Goal: Transaction & Acquisition: Purchase product/service

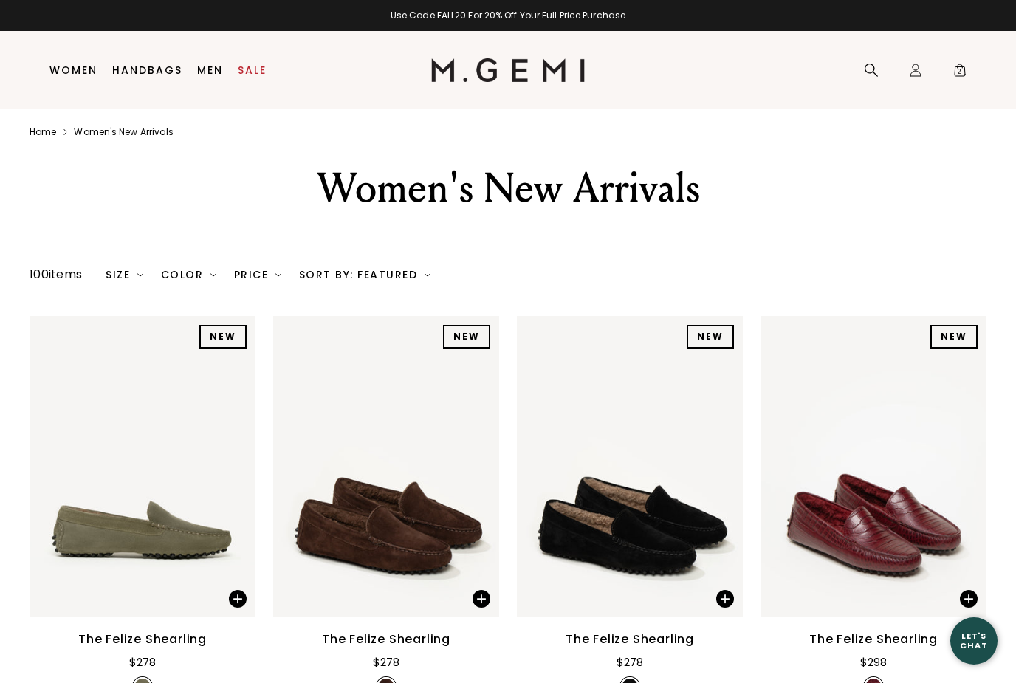
click at [963, 71] on span "2" at bounding box center [960, 73] width 15 height 15
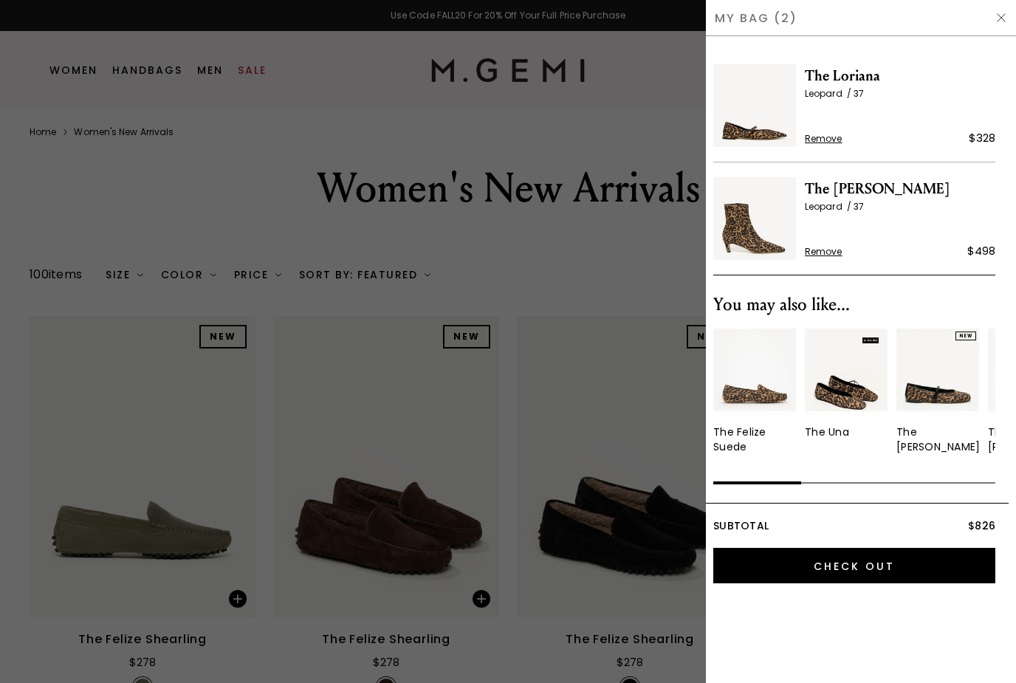
click at [823, 143] on span "Remove" at bounding box center [824, 139] width 38 height 12
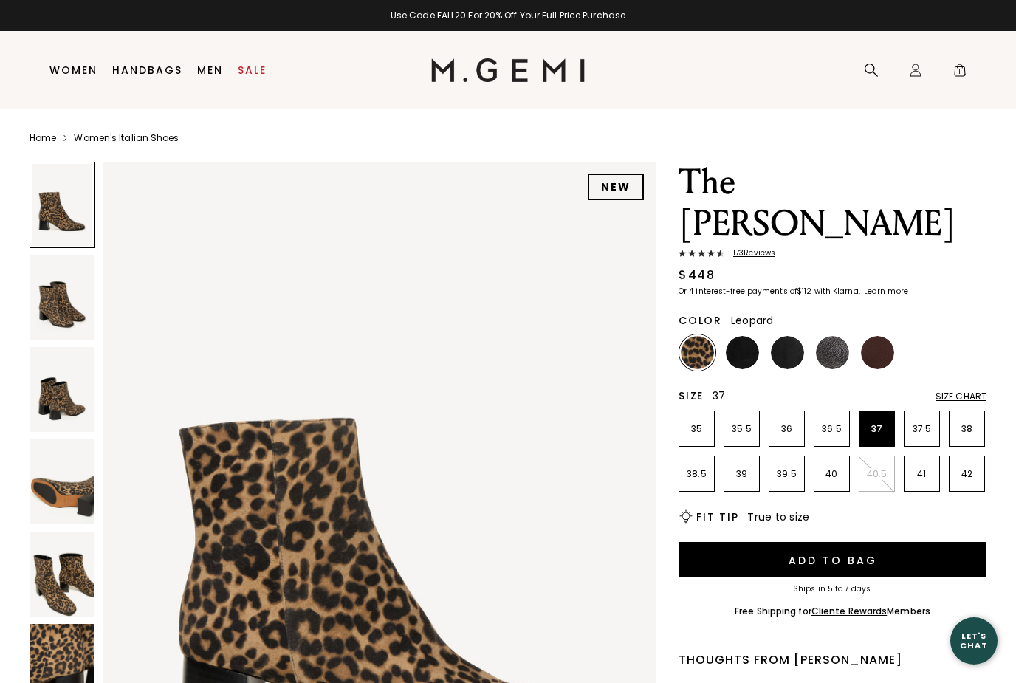
click at [883, 411] on li "37" at bounding box center [877, 429] width 36 height 36
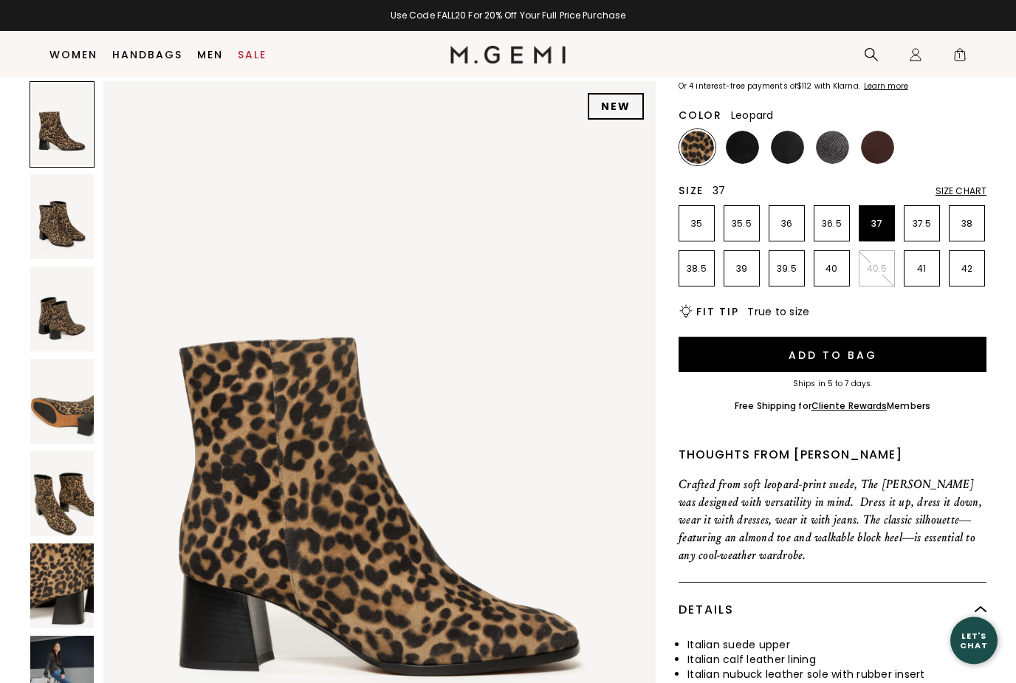
scroll to position [174, 0]
click at [965, 338] on button "Add to Bag" at bounding box center [833, 355] width 308 height 35
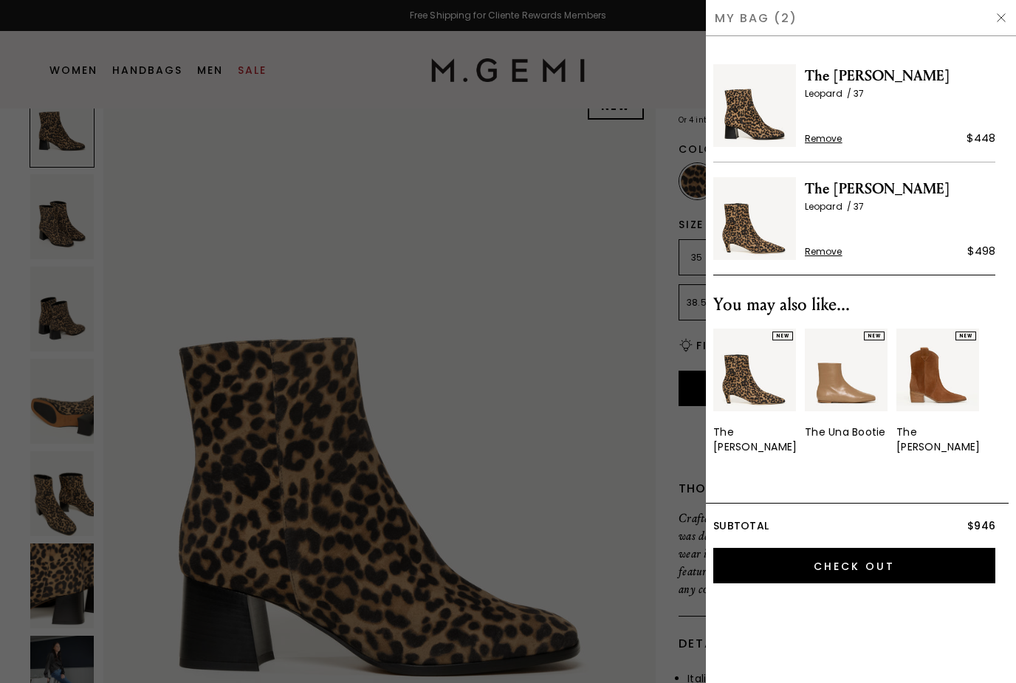
scroll to position [0, 0]
click at [761, 238] on img at bounding box center [754, 218] width 83 height 83
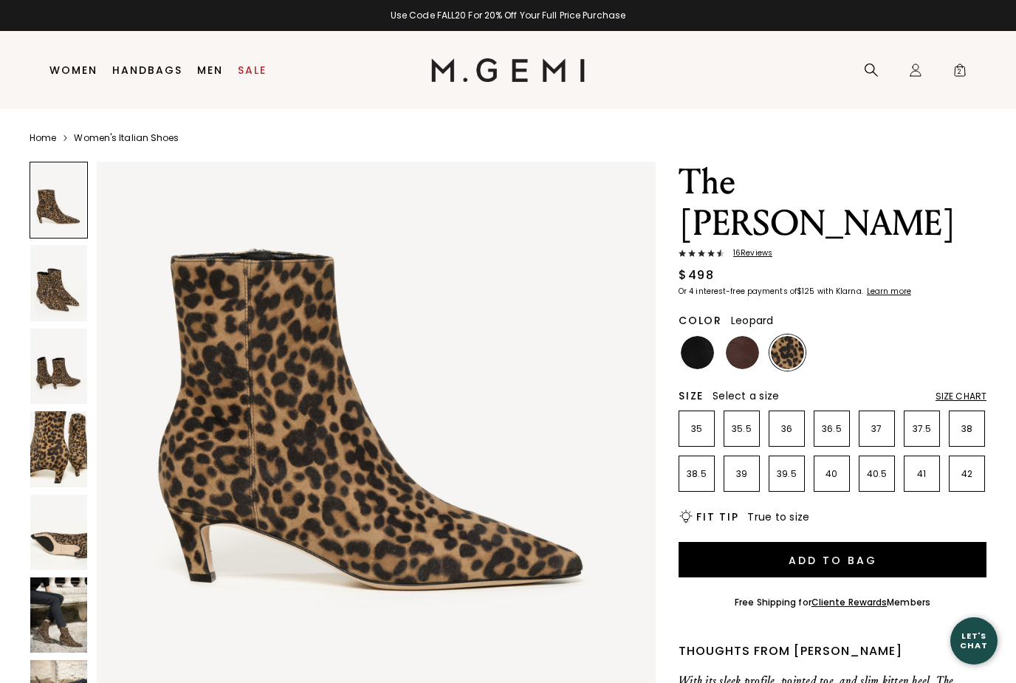
scroll to position [179, 0]
click at [957, 80] on span "2" at bounding box center [960, 73] width 15 height 15
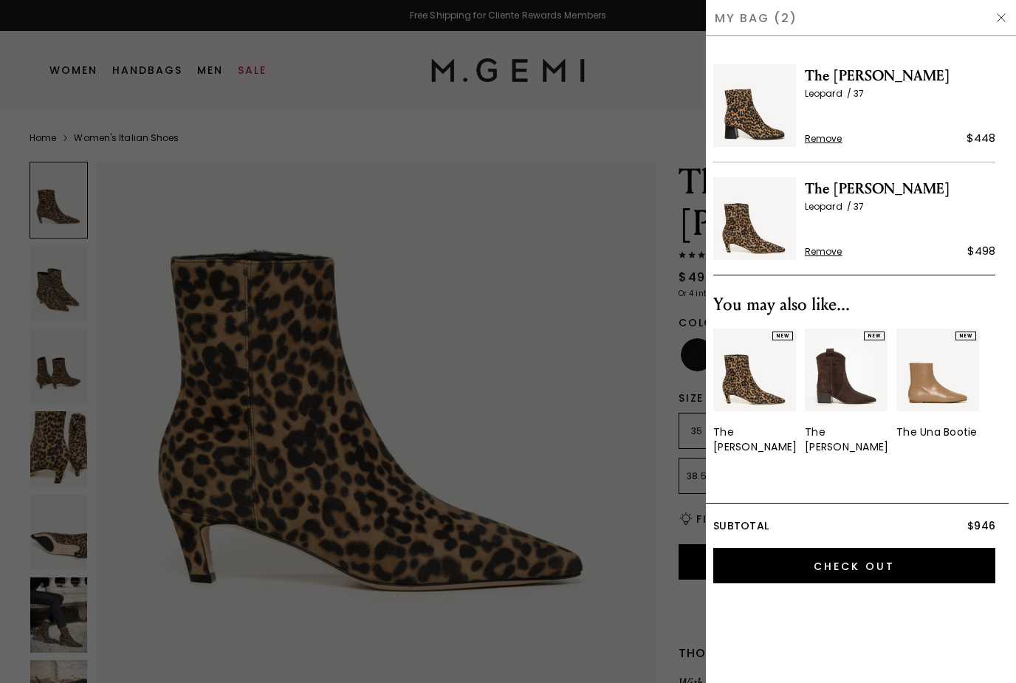
scroll to position [0, 0]
click at [753, 117] on img at bounding box center [754, 105] width 83 height 83
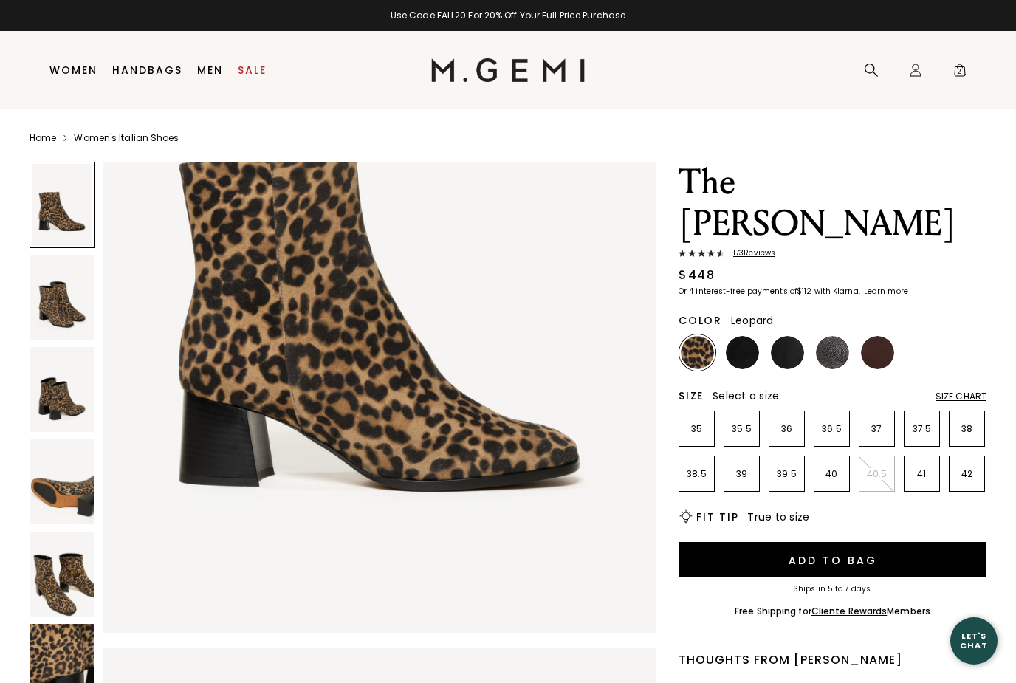
scroll to position [266, 0]
click at [962, 66] on span "2" at bounding box center [960, 73] width 15 height 15
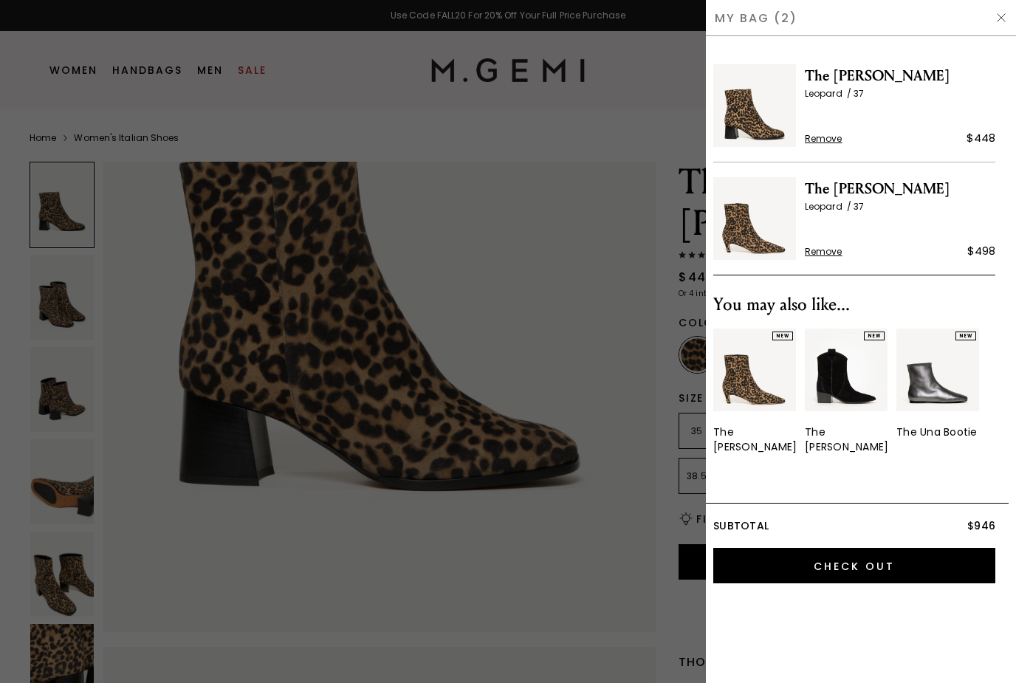
scroll to position [0, 0]
click at [750, 229] on img at bounding box center [754, 218] width 83 height 83
click at [365, 584] on div at bounding box center [508, 341] width 1016 height 683
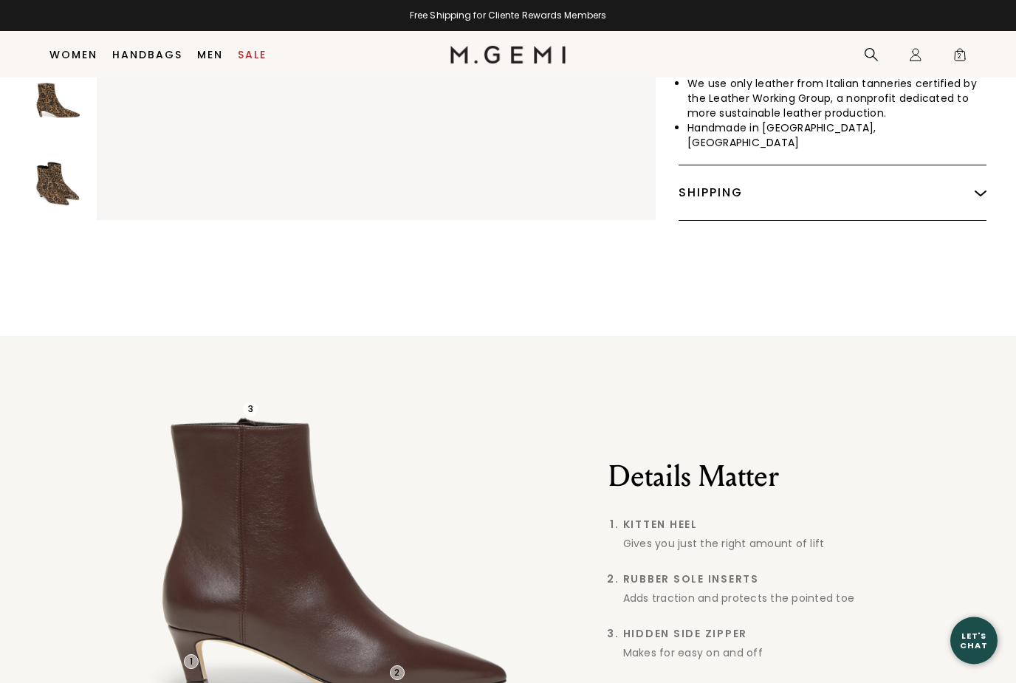
scroll to position [830, 0]
click at [821, 682] on div "1 2 3 Details Matter Kitten Heel Gives you just the right amount of lift Rubber…" at bounding box center [508, 558] width 1016 height 444
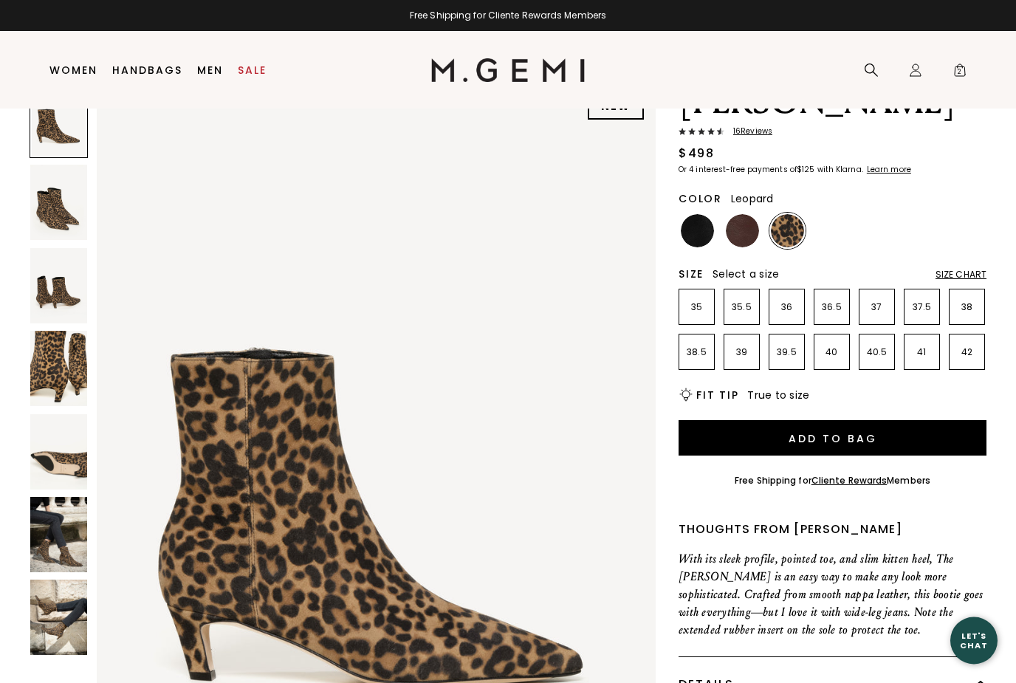
scroll to position [0, 0]
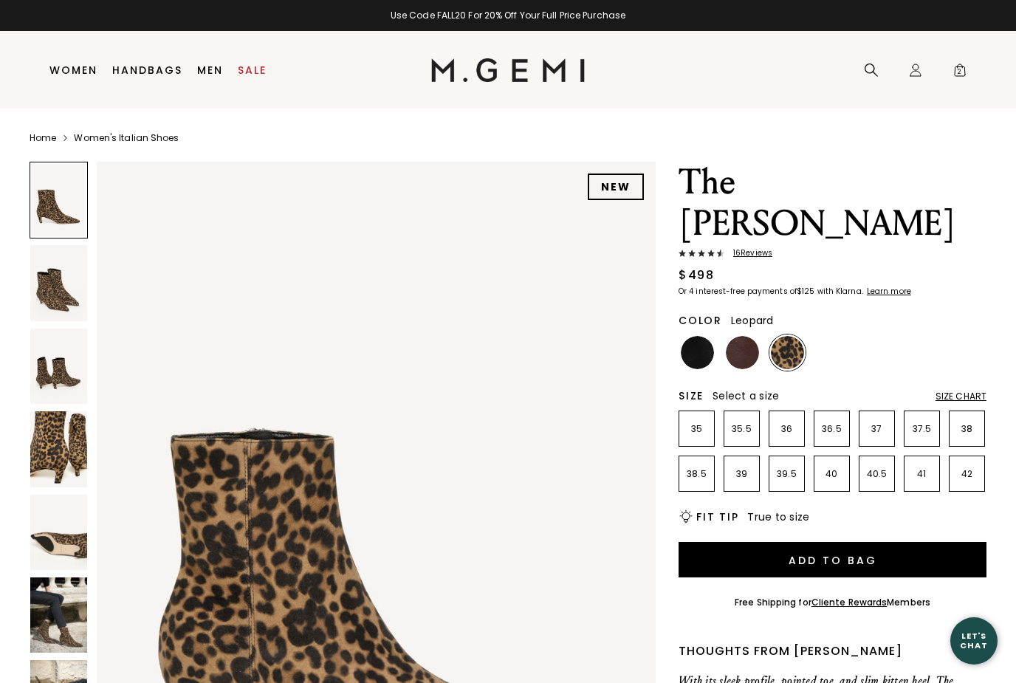
click at [972, 66] on div "Icons/20x20/bag@2x 2" at bounding box center [960, 71] width 30 height 78
click at [959, 71] on span "2" at bounding box center [960, 73] width 15 height 15
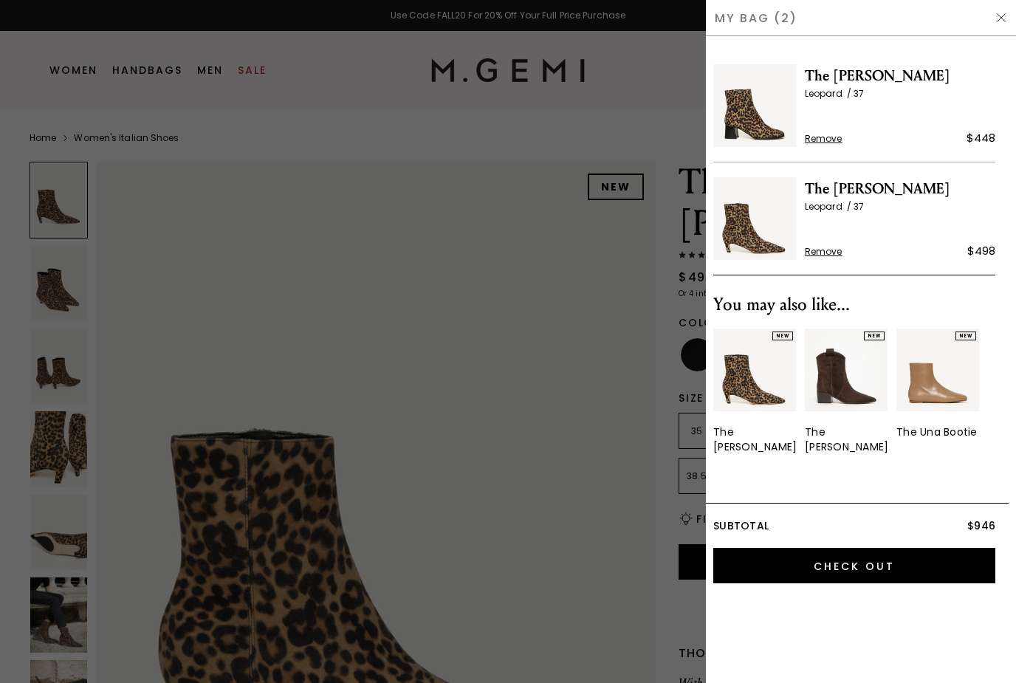
click at [928, 552] on input "Check Out" at bounding box center [854, 565] width 282 height 35
click at [1014, 18] on div "My Bag (2)" at bounding box center [861, 18] width 310 height 36
click at [1004, 21] on img at bounding box center [1002, 18] width 12 height 12
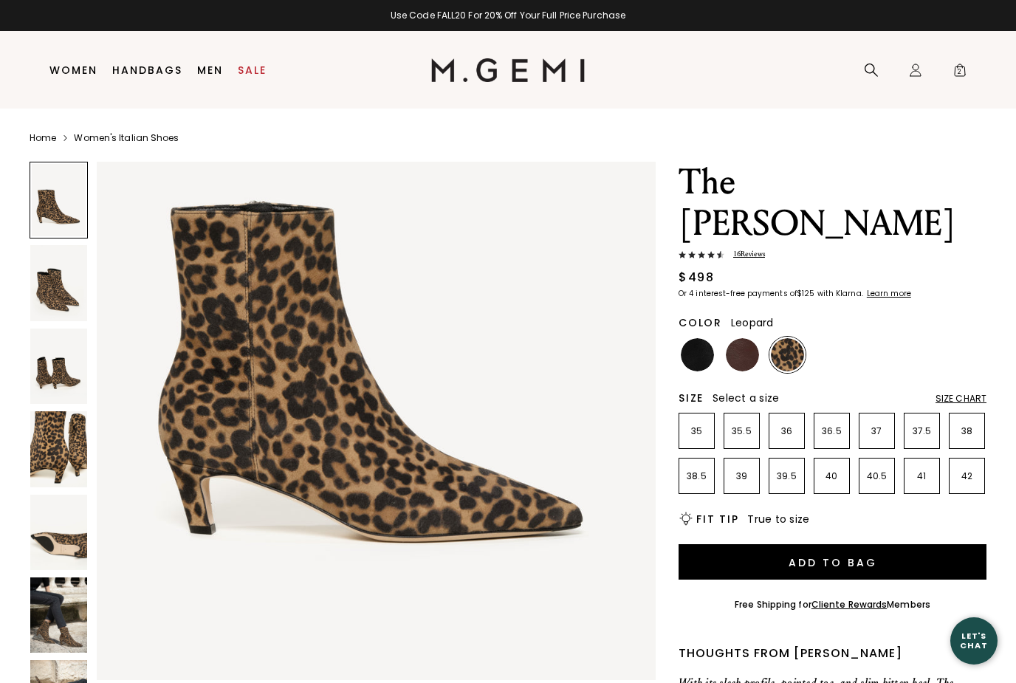
scroll to position [237, 0]
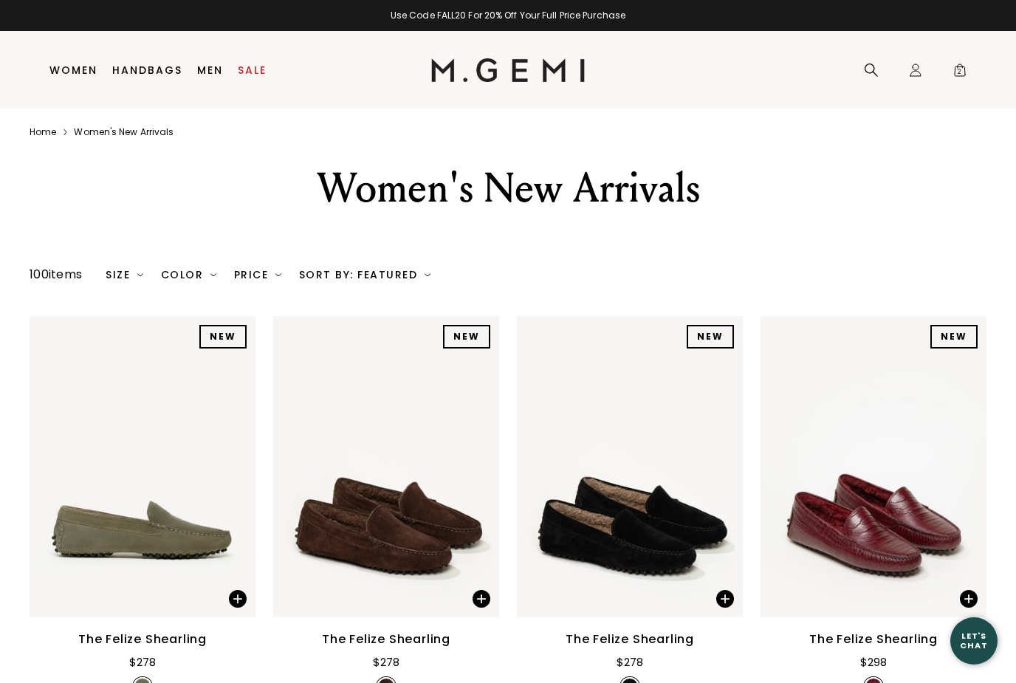
click at [965, 75] on span "2" at bounding box center [960, 73] width 15 height 15
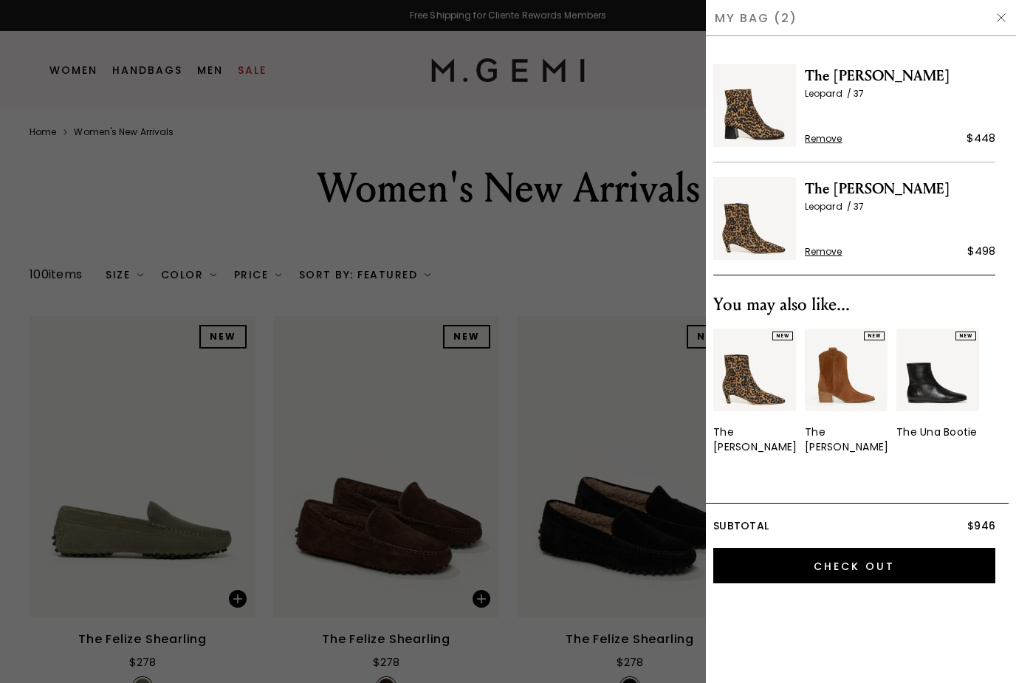
click at [902, 559] on input "Check Out" at bounding box center [854, 565] width 282 height 35
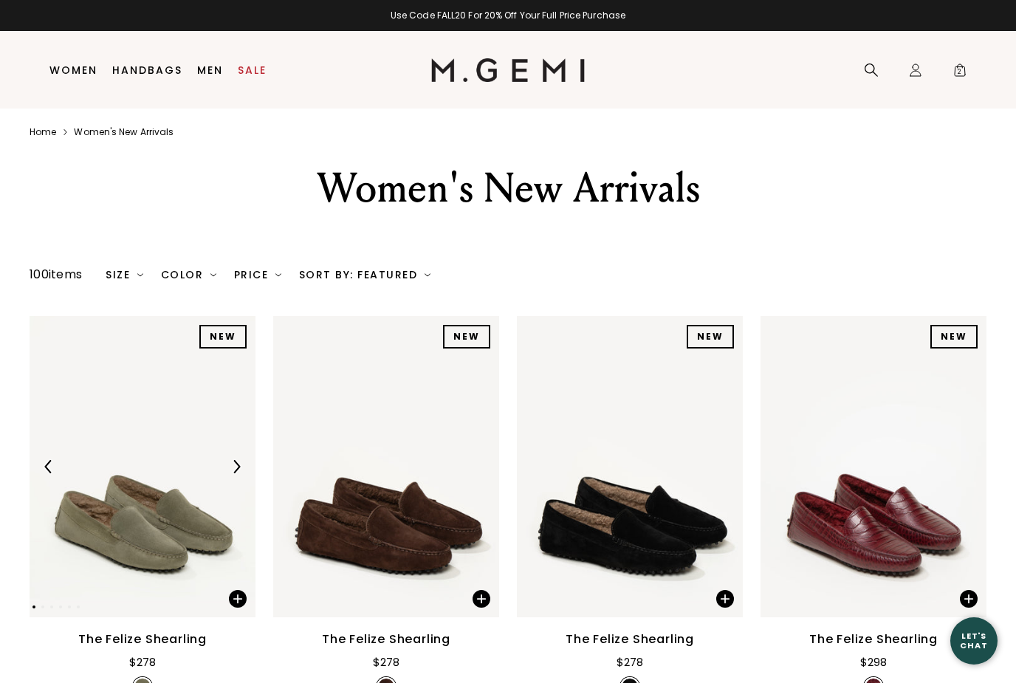
scroll to position [79, 0]
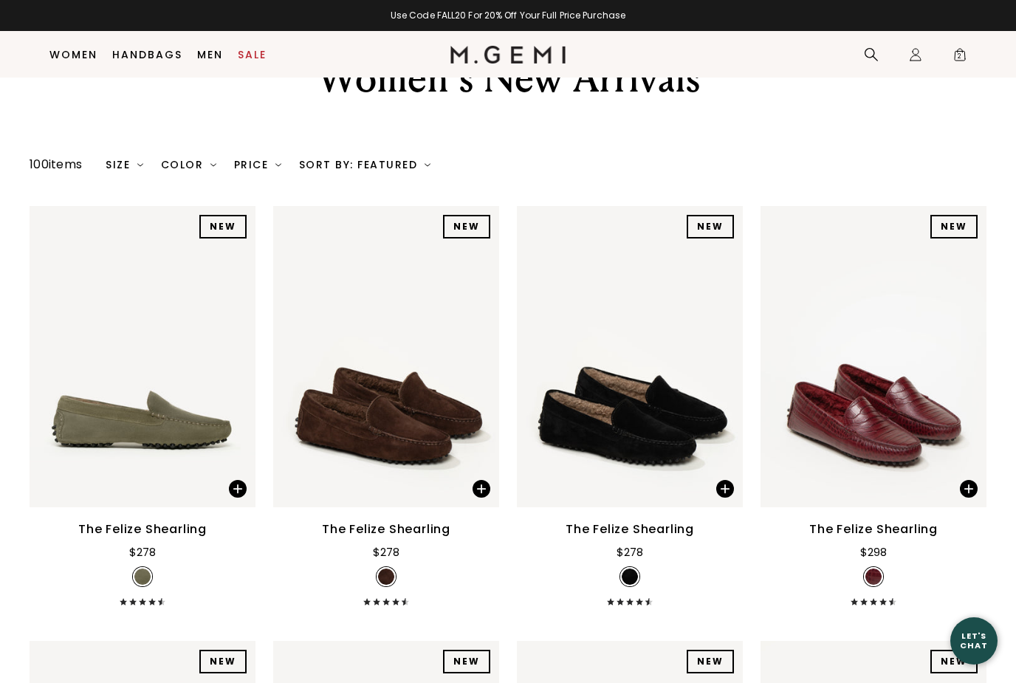
click at [967, 59] on span "2" at bounding box center [960, 57] width 15 height 15
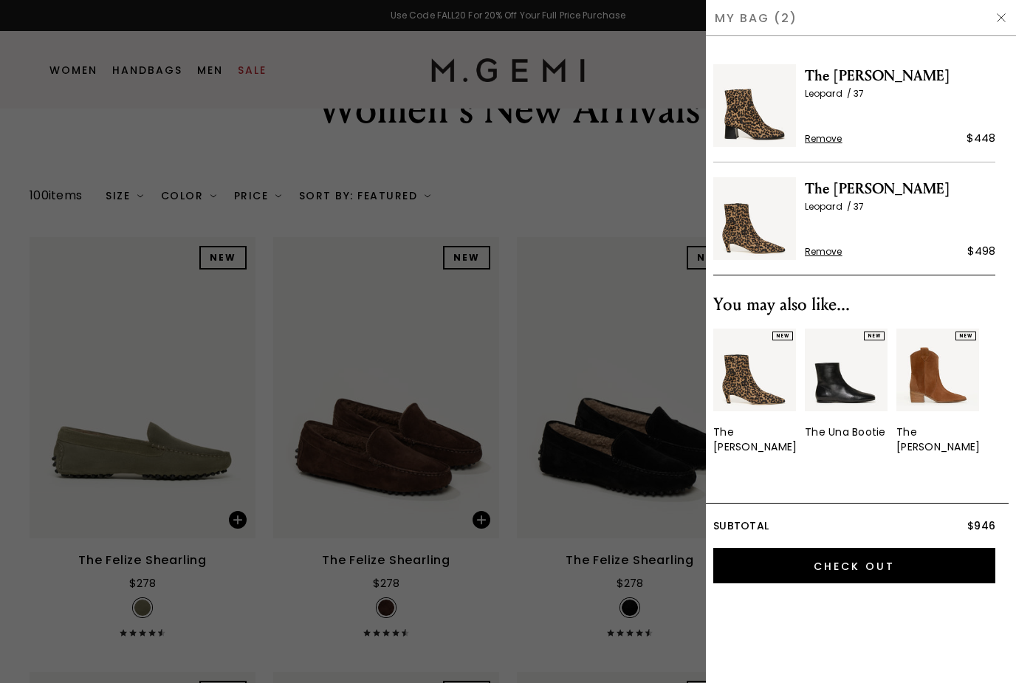
scroll to position [0, 0]
click at [951, 551] on input "Check Out" at bounding box center [854, 565] width 282 height 35
click at [829, 140] on span "Remove" at bounding box center [824, 139] width 38 height 12
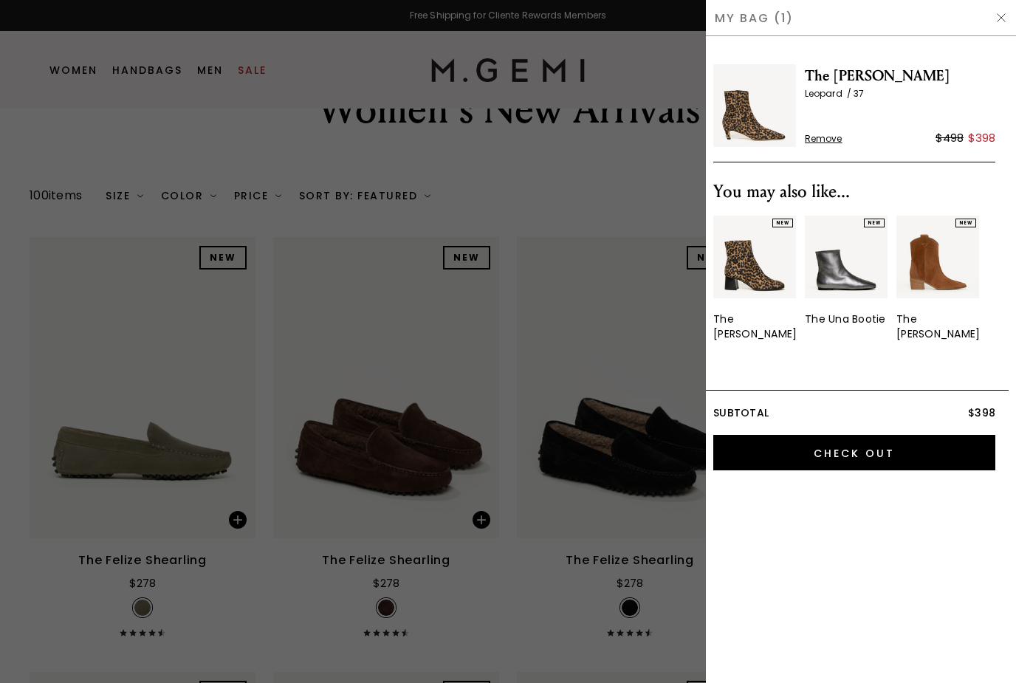
click at [943, 445] on input "Check Out" at bounding box center [854, 452] width 282 height 35
